Goal: Navigation & Orientation: Understand site structure

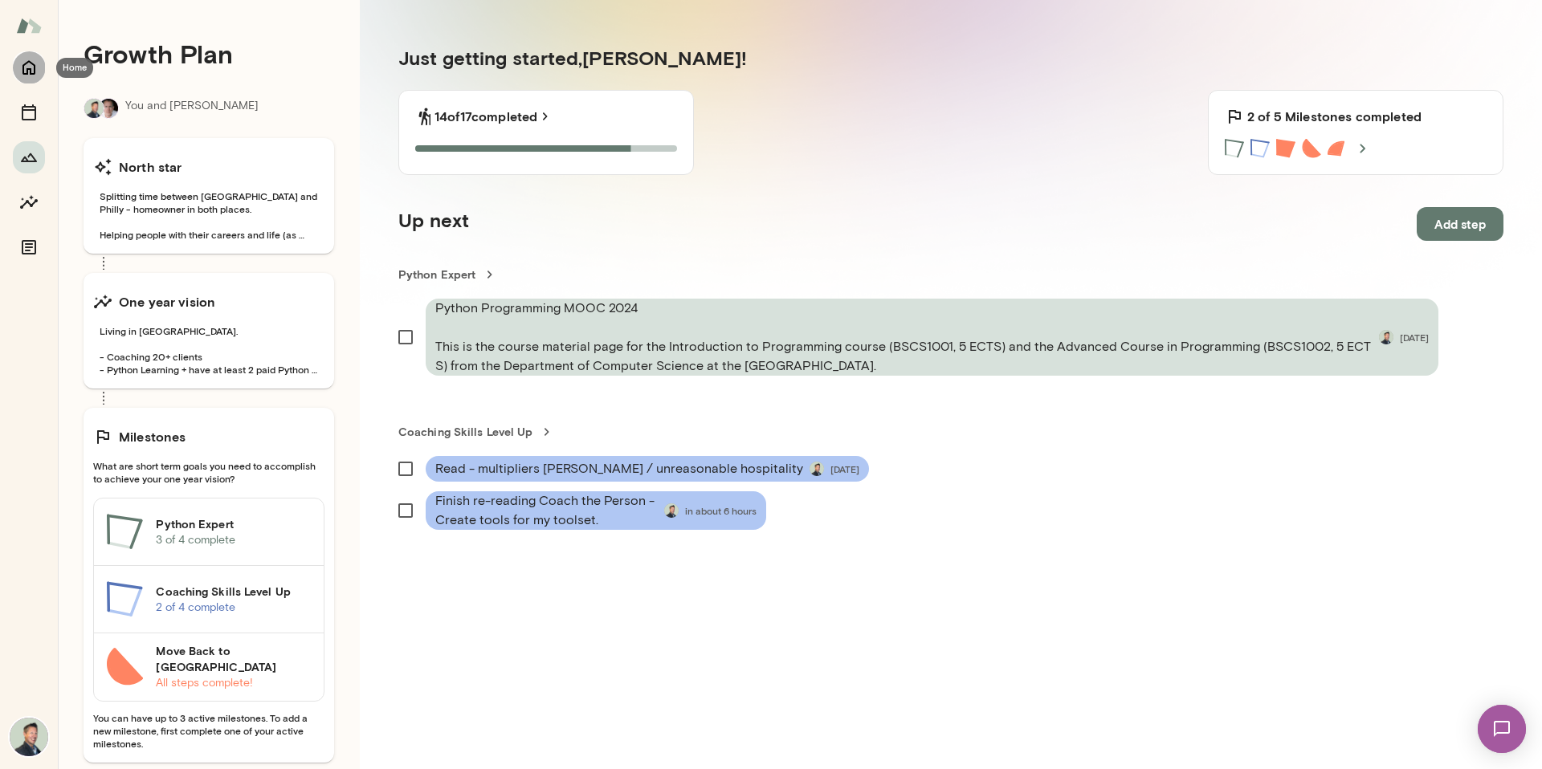
click at [27, 69] on icon "Home" at bounding box center [28, 68] width 13 height 14
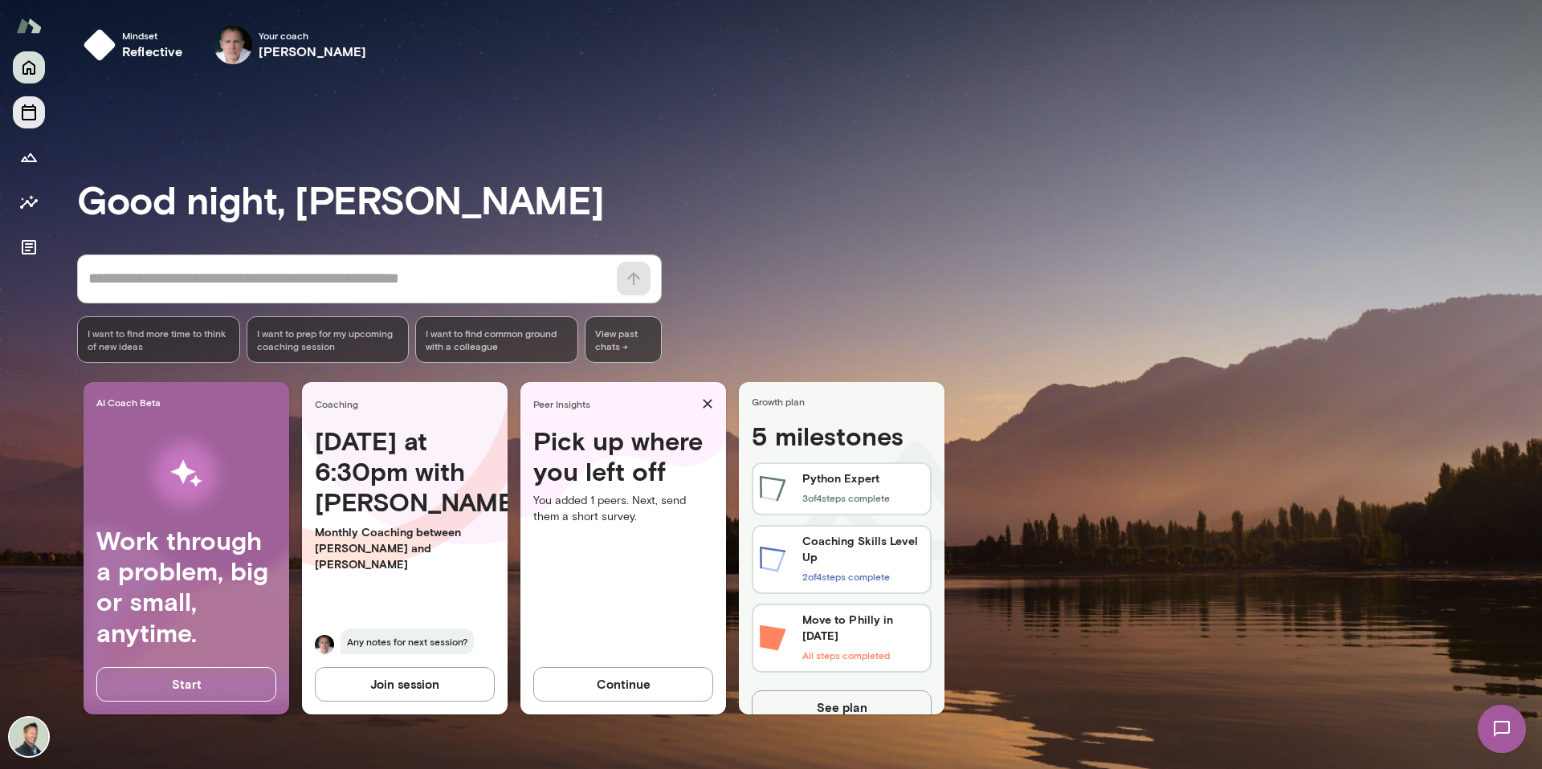
click at [28, 115] on icon "Sessions" at bounding box center [28, 112] width 19 height 19
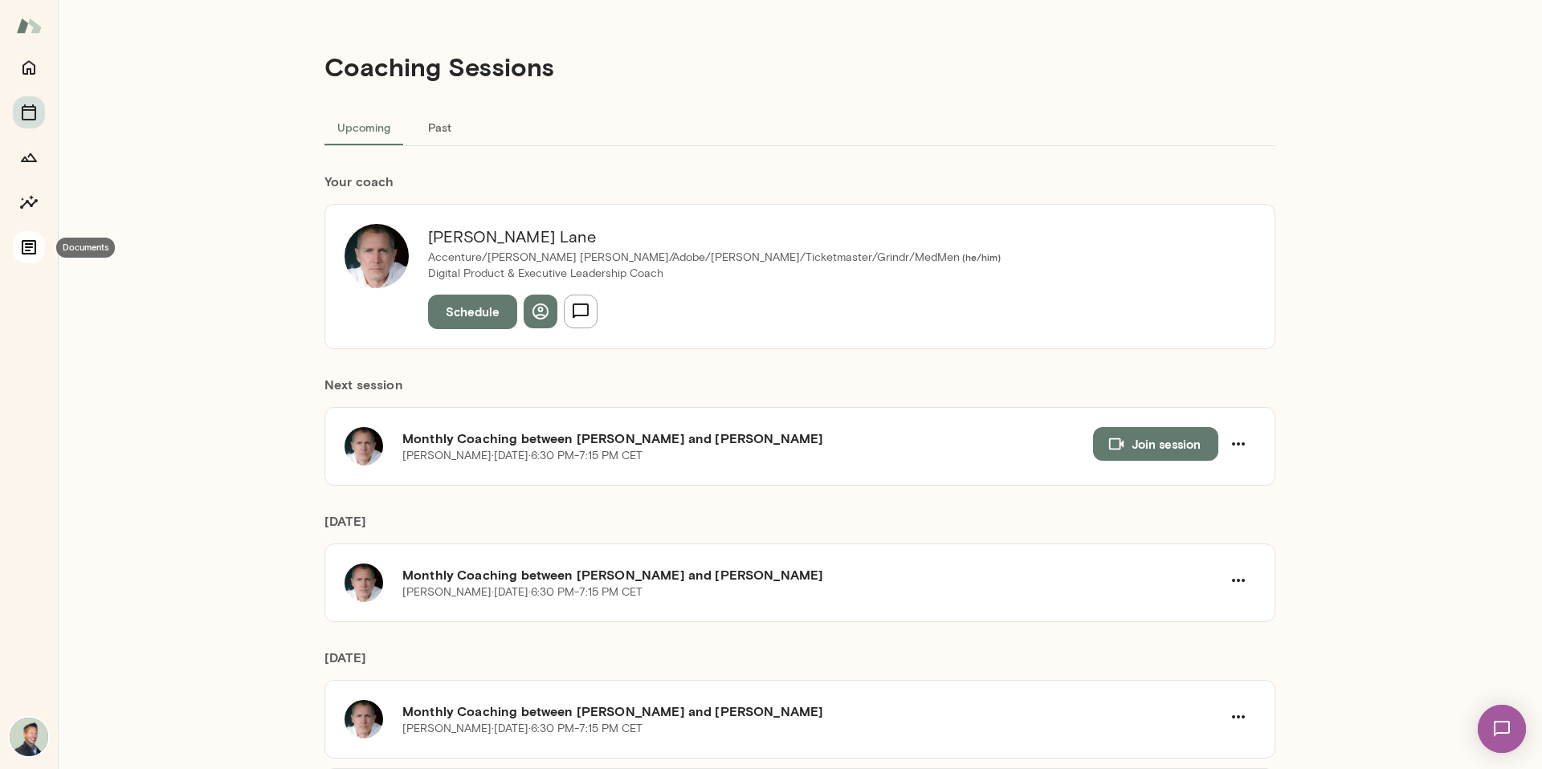
click at [27, 245] on icon "Documents" at bounding box center [28, 247] width 19 height 19
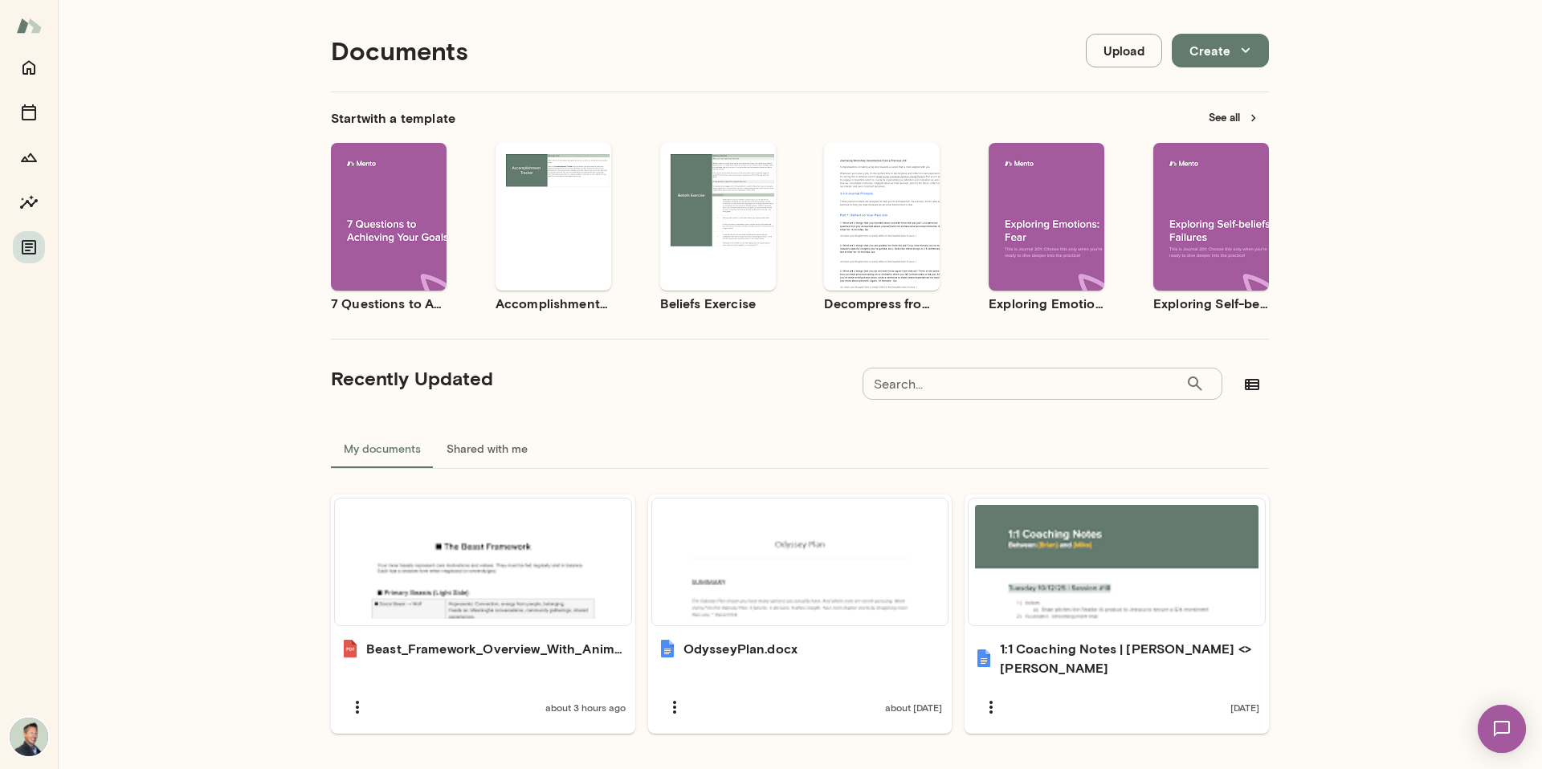
scroll to position [18, 0]
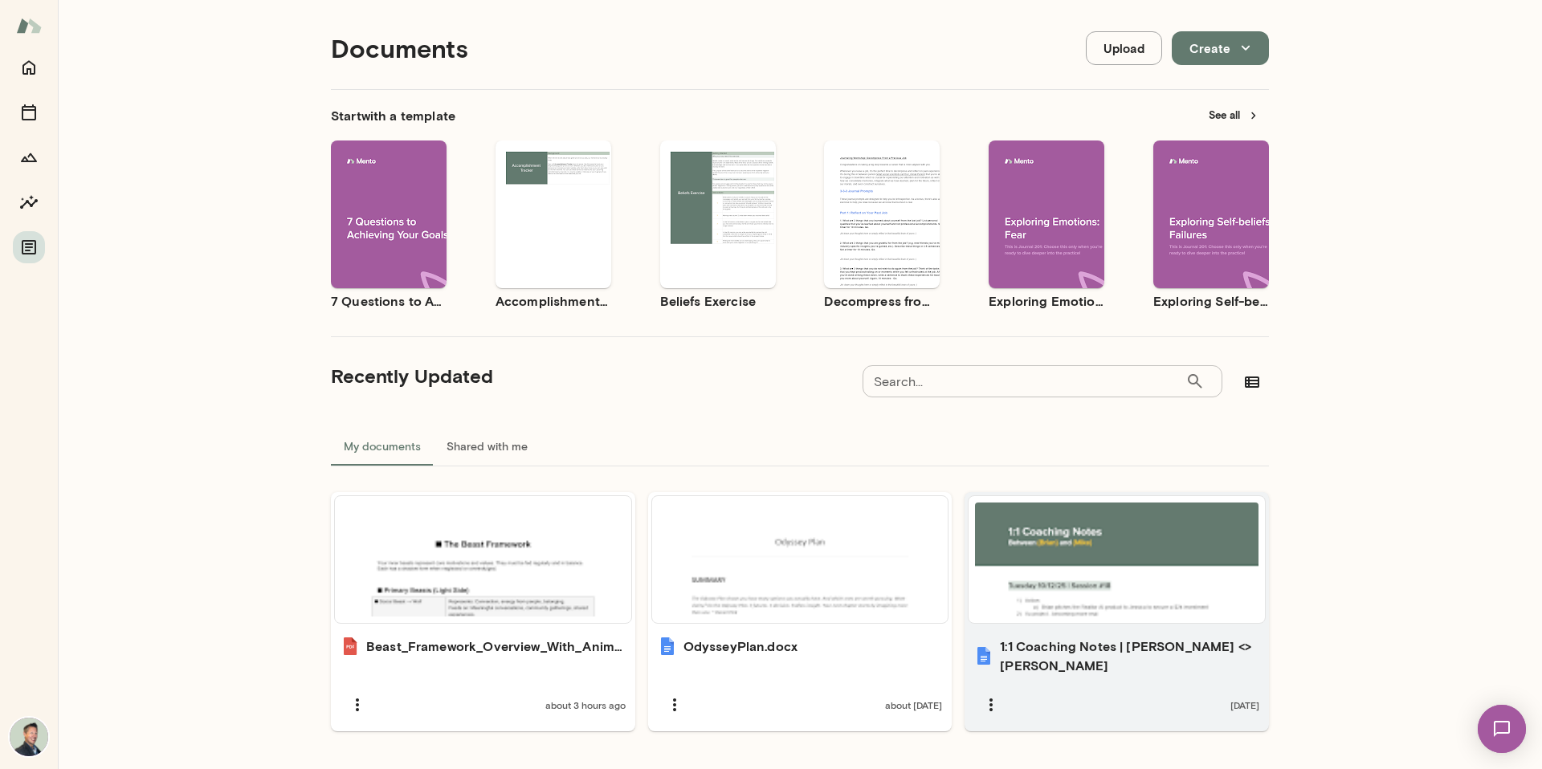
click at [1099, 580] on div at bounding box center [1116, 560] width 283 height 114
